Goal: Find specific fact: Find specific fact

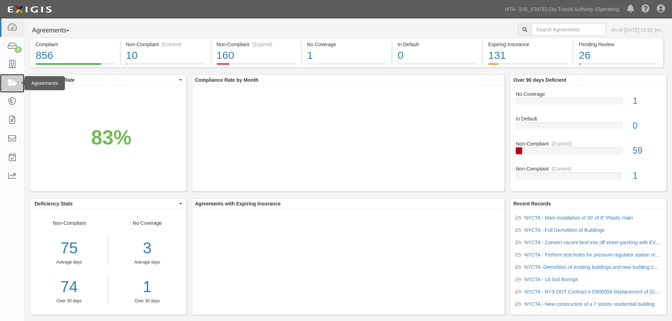
click at [8, 87] on icon at bounding box center [12, 83] width 10 height 8
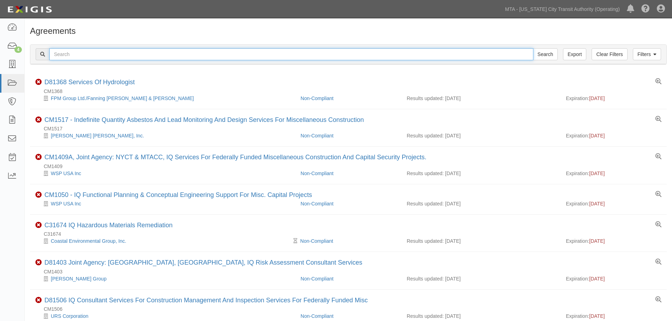
click at [173, 55] on input "text" at bounding box center [291, 54] width 484 height 12
type input "D264810"
click at [533, 48] on input "Search" at bounding box center [545, 54] width 25 height 12
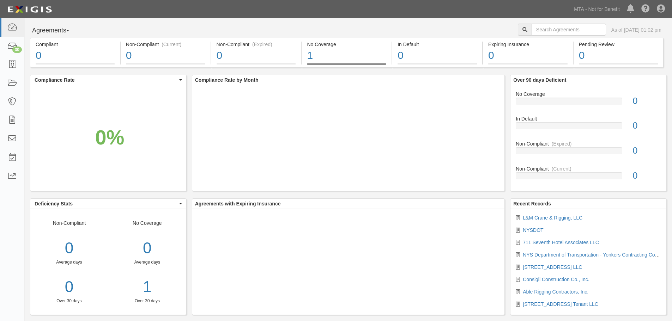
click at [532, 227] on li "NYSDOT" at bounding box center [587, 230] width 145 height 7
click at [534, 231] on link "NYSDOT" at bounding box center [532, 230] width 20 height 6
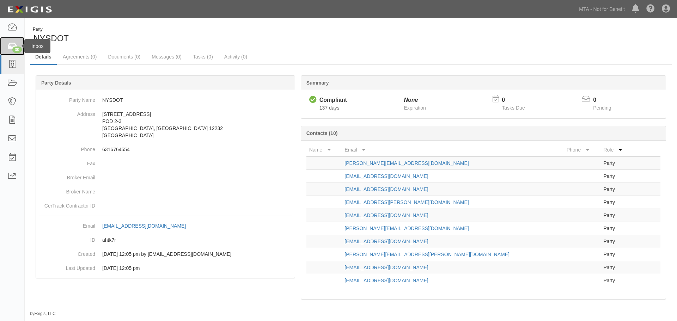
click at [4, 49] on link "30" at bounding box center [12, 46] width 24 height 19
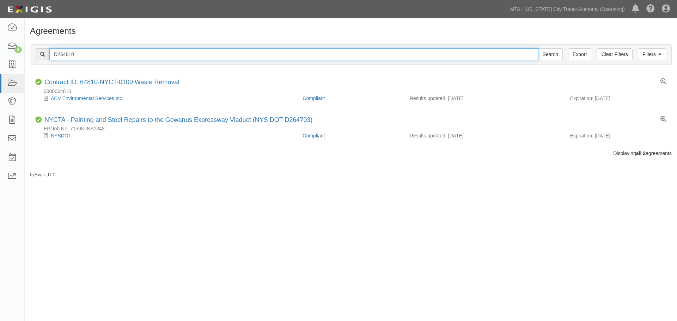
click at [161, 54] on input "D264810" at bounding box center [293, 54] width 489 height 12
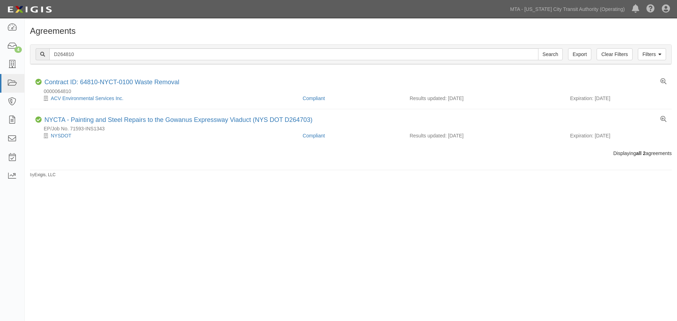
click at [181, 161] on div "Agreements Filters Clear Filters Export D264810 Search Filters Compliance Statu…" at bounding box center [351, 102] width 652 height 152
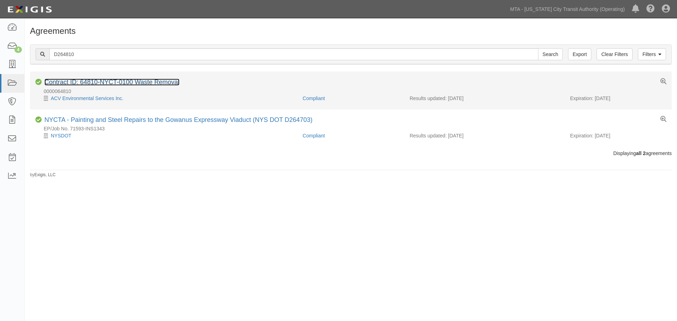
click at [120, 80] on link "Contract ID: 64810-NYCT-0100 Waste Removal" at bounding box center [111, 82] width 135 height 7
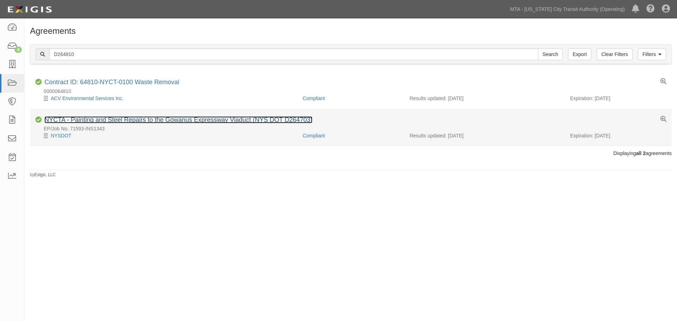
click at [184, 117] on link "NYCTA - Painting and Steel Repairs to the Gowanus Expressway Viaduct (NYS DOT D…" at bounding box center [178, 119] width 268 height 7
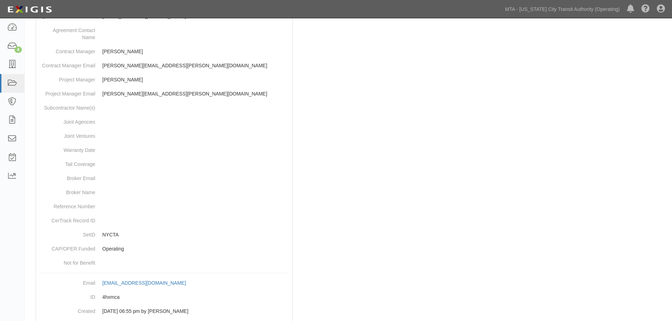
scroll to position [291, 0]
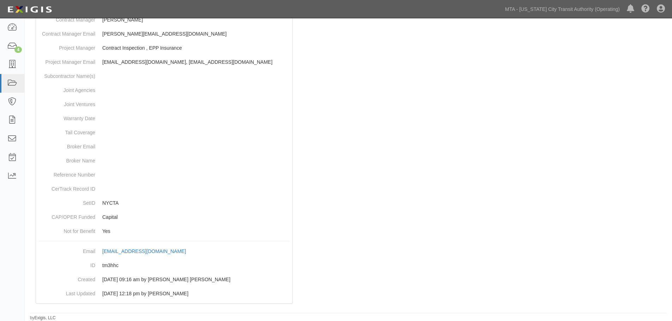
drag, startPoint x: 344, startPoint y: 144, endPoint x: 335, endPoint y: 267, distance: 123.7
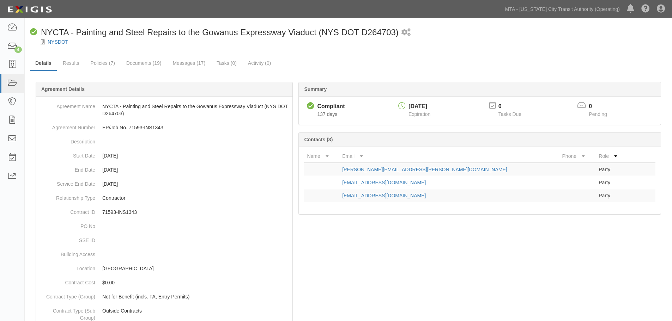
drag, startPoint x: 317, startPoint y: 192, endPoint x: 310, endPoint y: 139, distance: 54.1
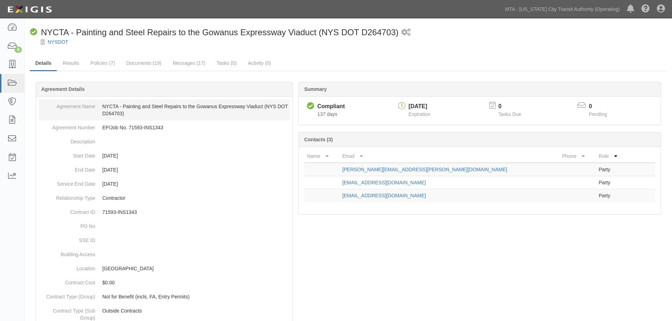
click at [118, 112] on dd "NYCTA - Painting and Steel Repairs to the Gowanus Expressway Viaduct (NYS DOT D…" at bounding box center [164, 109] width 251 height 21
click at [118, 113] on dd "NYCTA - Painting and Steel Repairs to the Gowanus Expressway Viaduct (NYS DOT D…" at bounding box center [164, 109] width 251 height 21
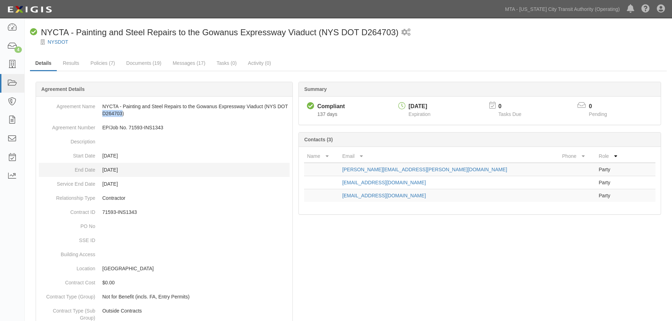
copy dd "D264703"
